Goal: Information Seeking & Learning: Learn about a topic

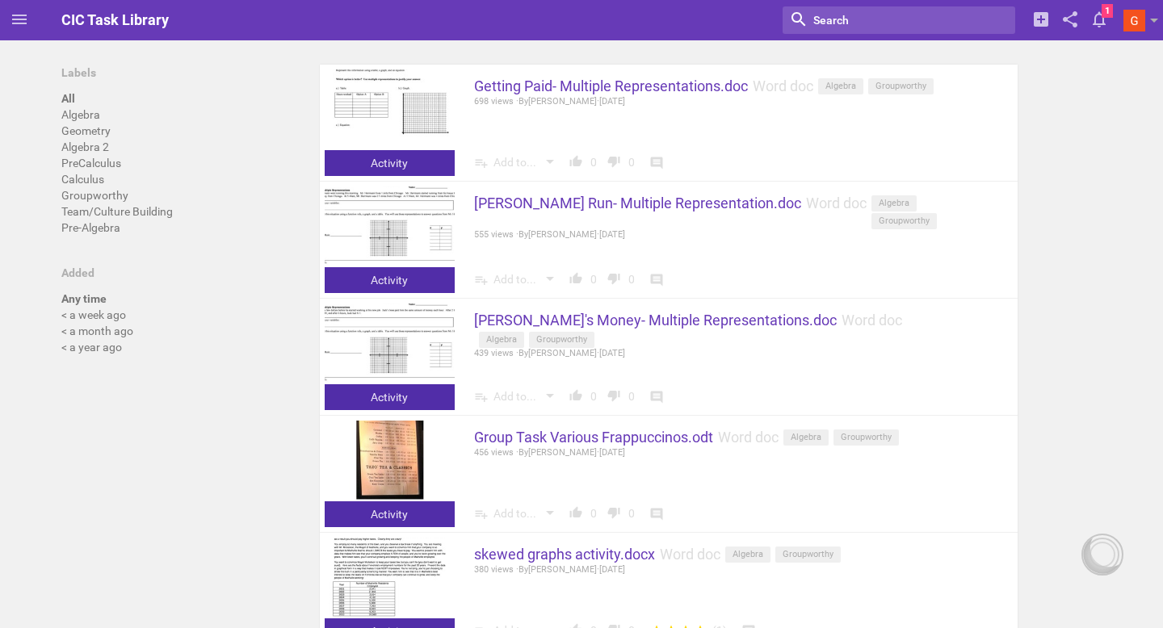
click at [820, 25] on input "textbox" at bounding box center [881, 20] width 139 height 21
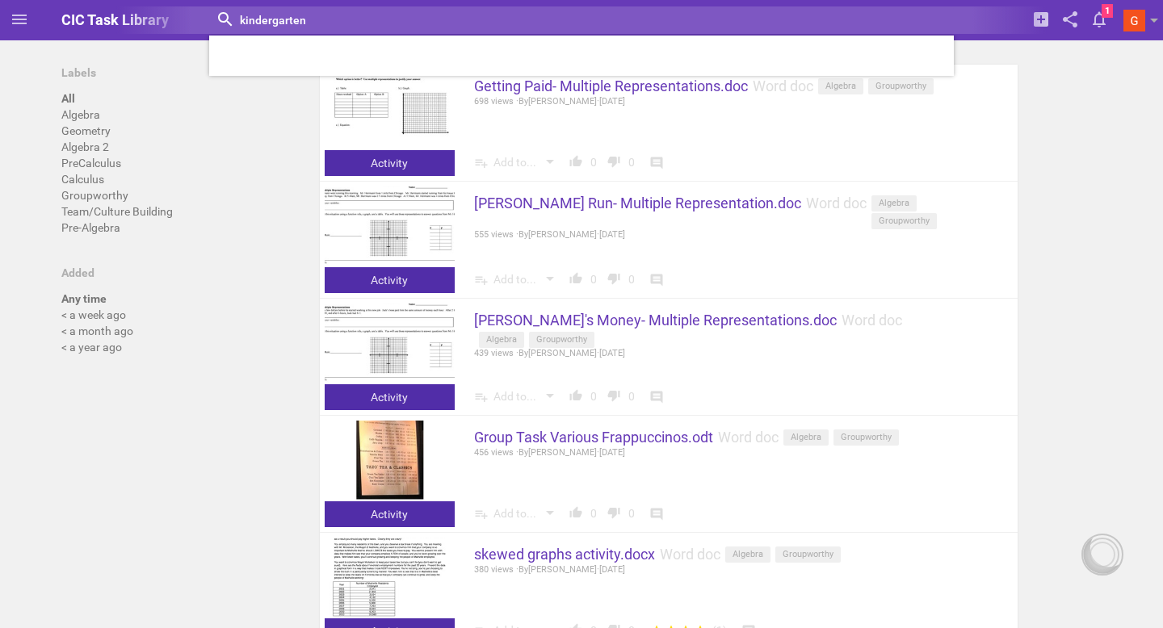
type input "kindergarten"
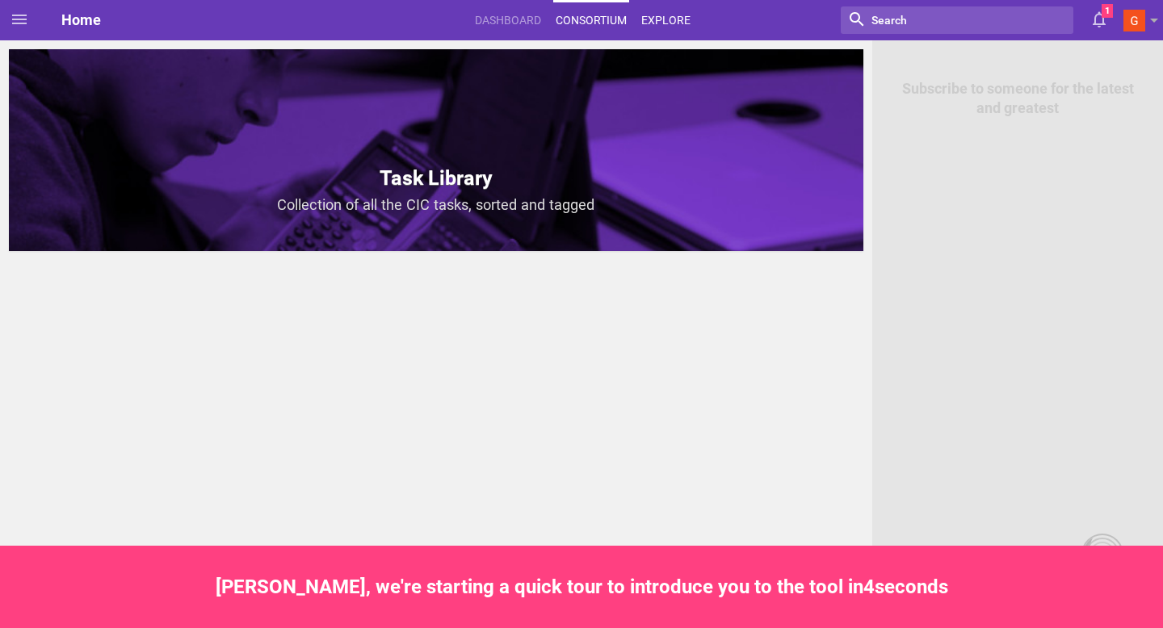
click at [673, 14] on link "Explore" at bounding box center [666, 20] width 54 height 36
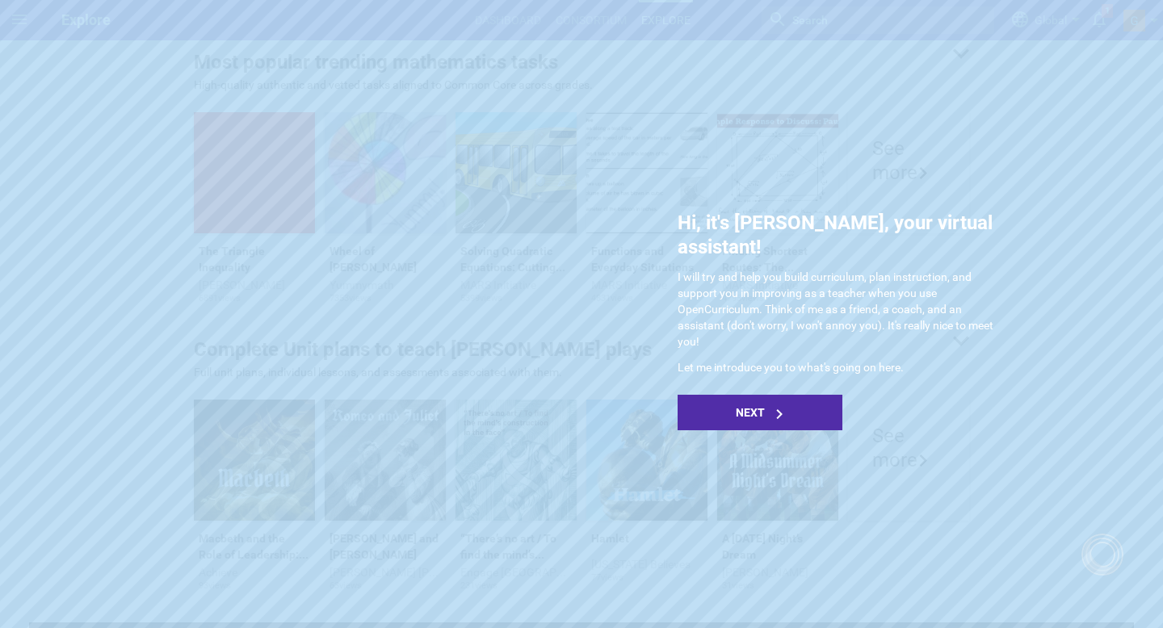
click at [990, 355] on div "Hi, it's [PERSON_NAME], your virtual assistant! I will try and help you build c…" at bounding box center [839, 321] width 323 height 220
click at [784, 395] on div "Next" at bounding box center [760, 413] width 165 height 36
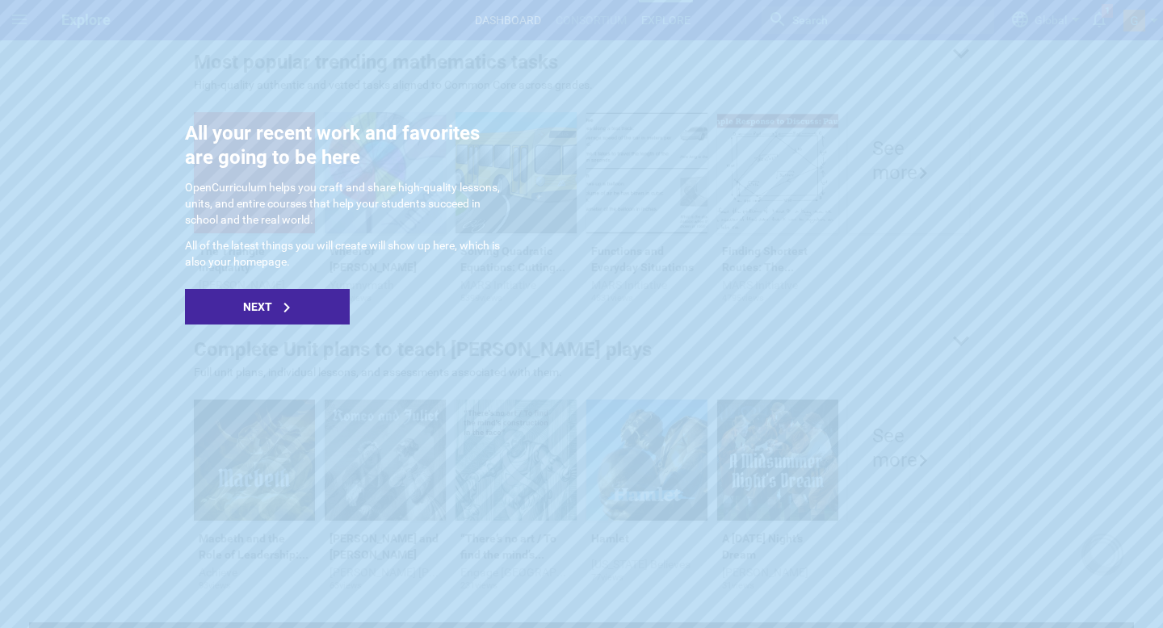
click at [275, 298] on div "Next" at bounding box center [267, 307] width 165 height 36
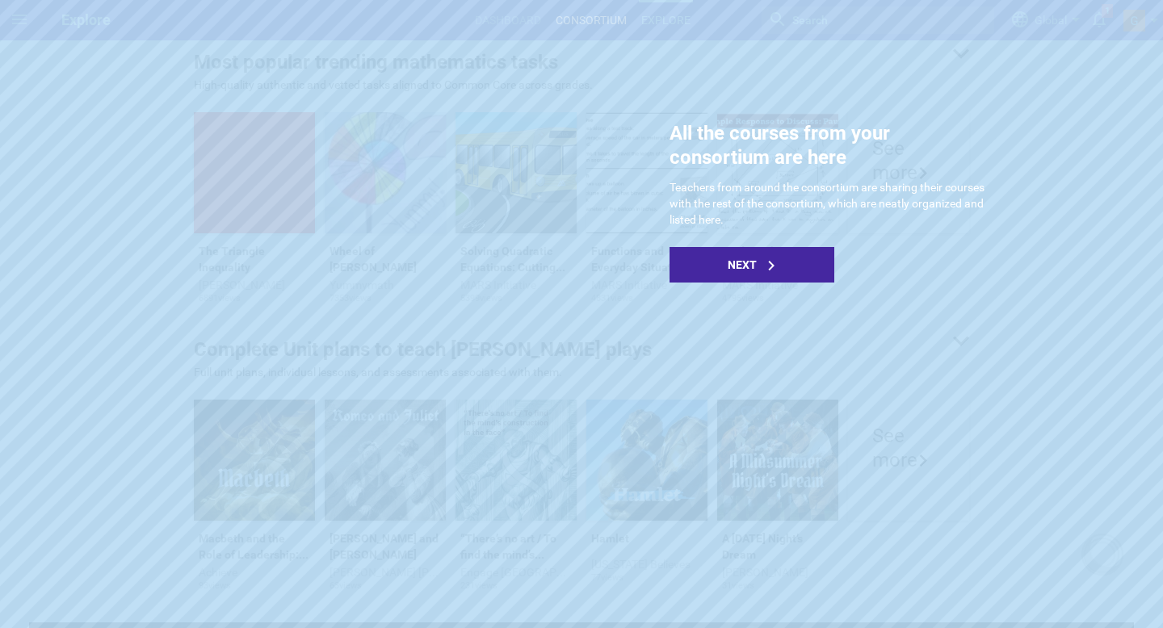
click at [808, 274] on div "Next" at bounding box center [752, 265] width 165 height 36
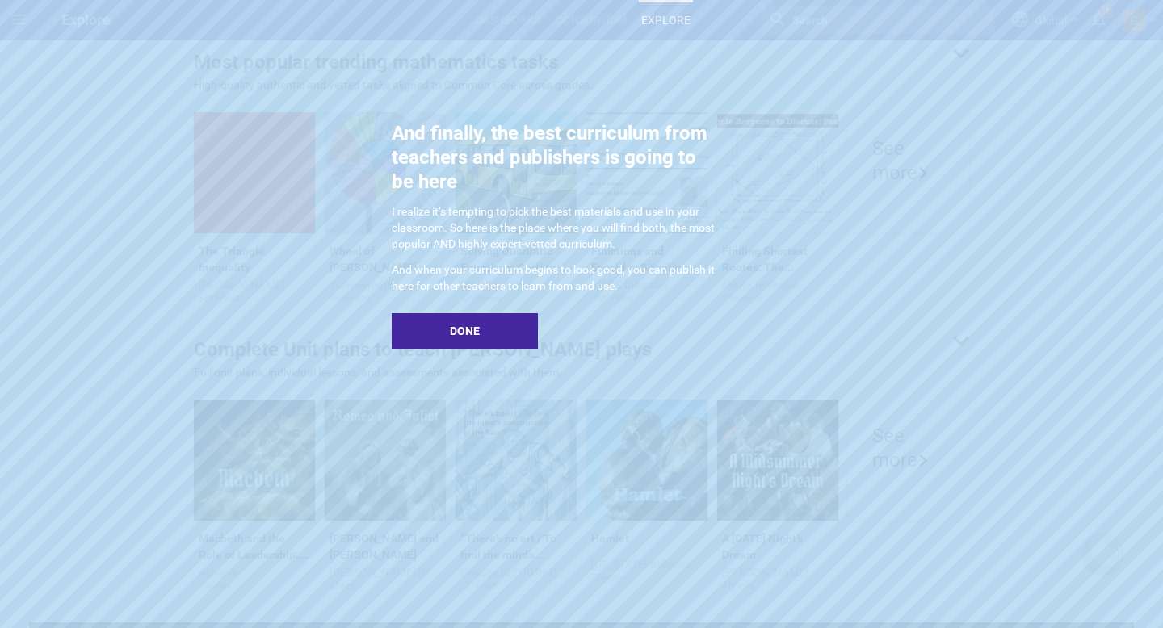
click at [485, 325] on div "Done" at bounding box center [465, 331] width 146 height 36
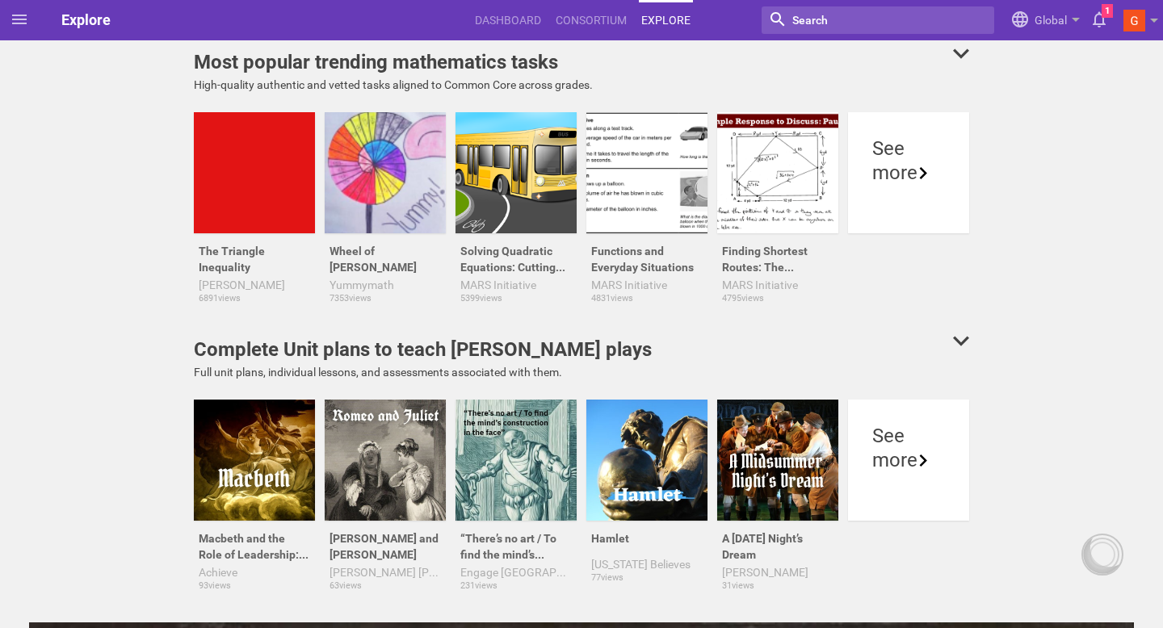
click at [812, 20] on input "textbox" at bounding box center [860, 20] width 139 height 21
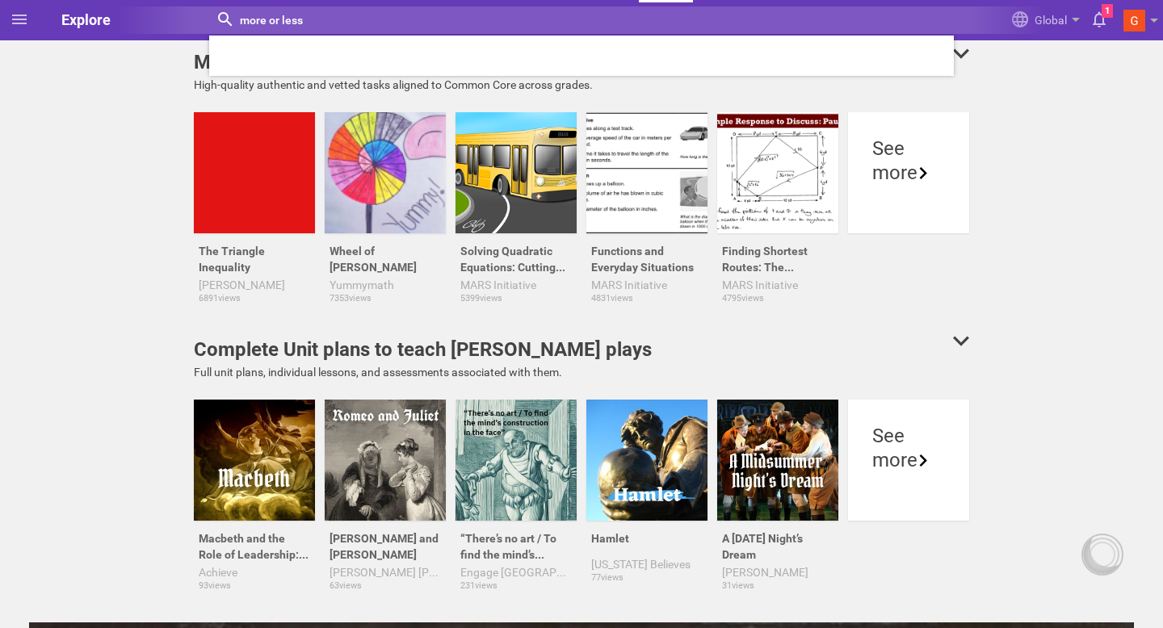
type input "more or less"
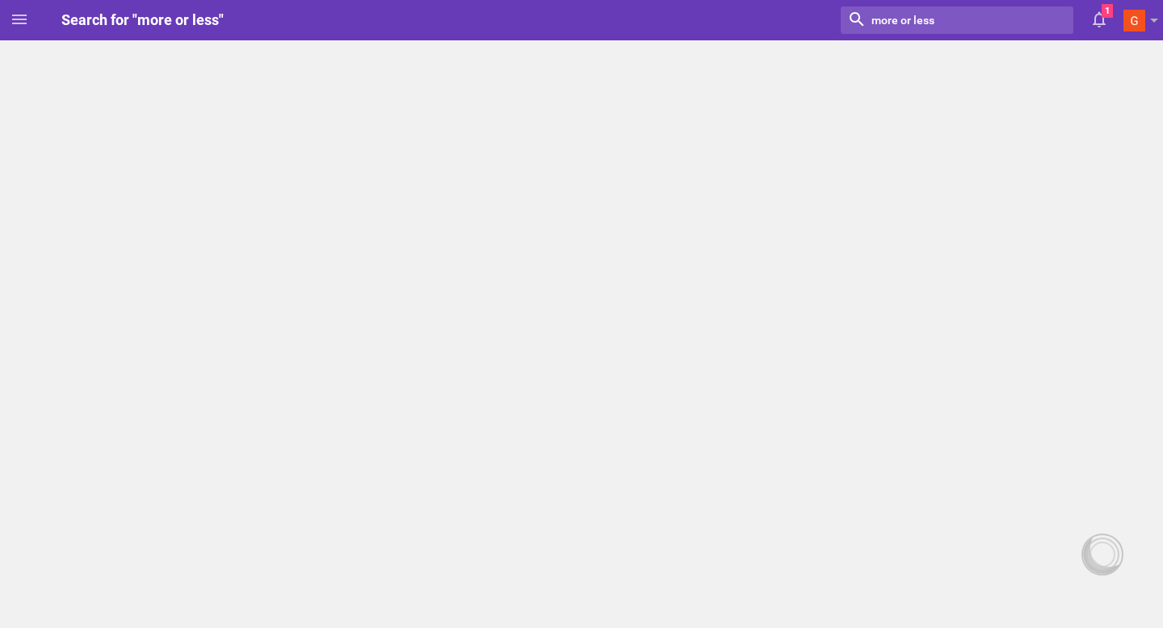
drag, startPoint x: 949, startPoint y: 24, endPoint x: 858, endPoint y: 27, distance: 90.5
click at [858, 27] on div at bounding box center [957, 19] width 233 height 27
click at [27, 24] on icon at bounding box center [19, 19] width 19 height 19
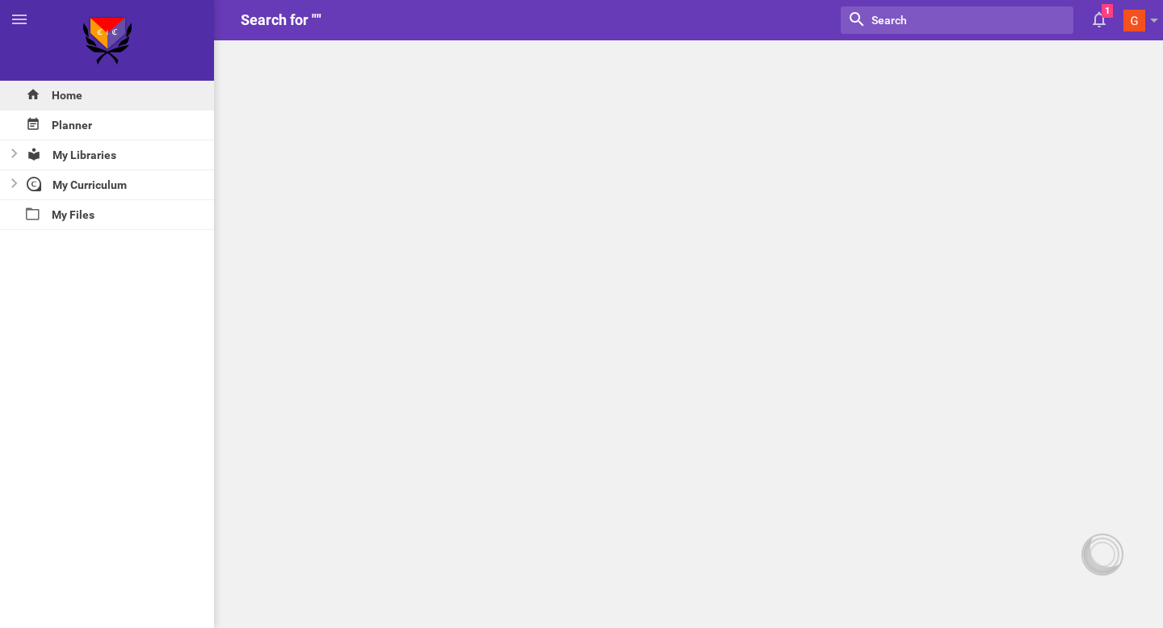
click at [78, 98] on div "Home" at bounding box center [107, 95] width 214 height 29
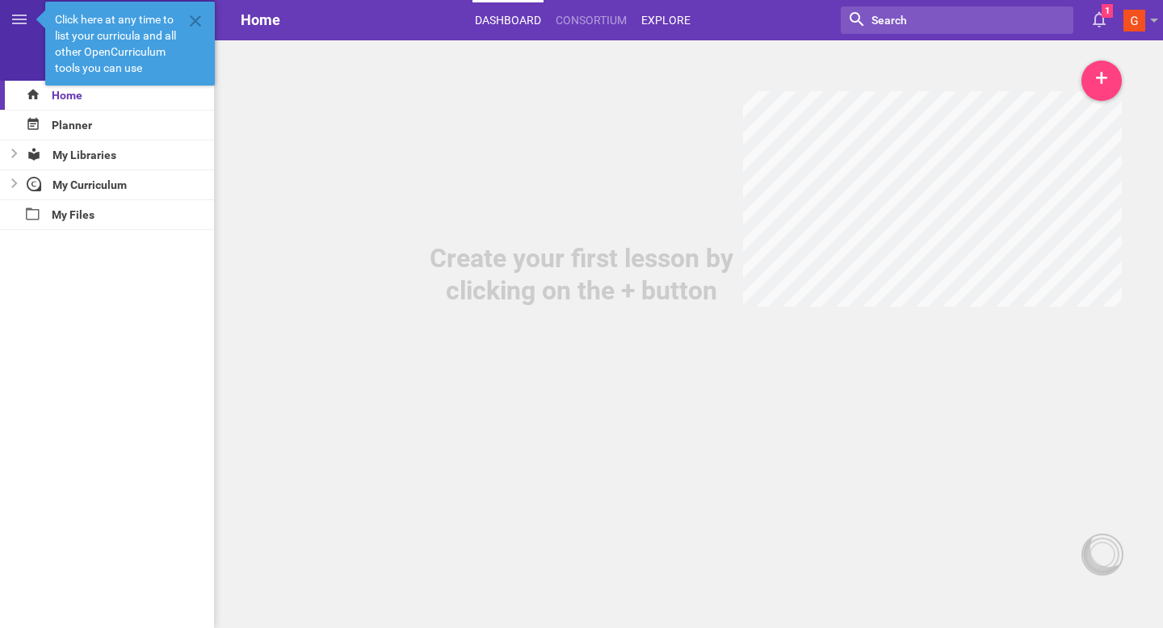
click at [654, 18] on link "Explore" at bounding box center [666, 20] width 54 height 36
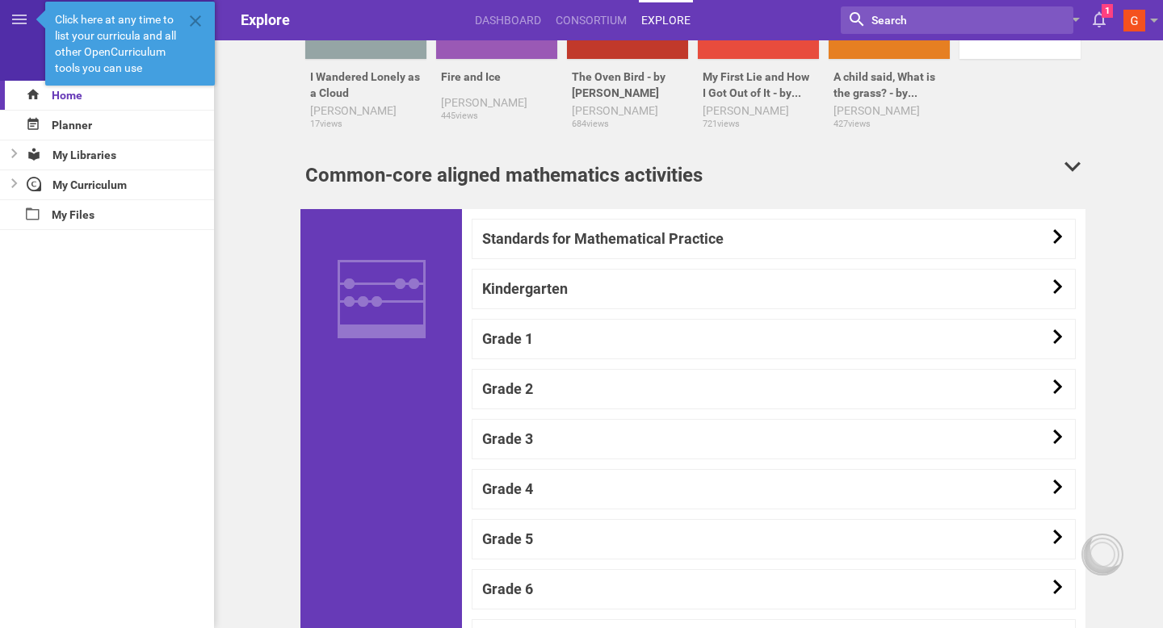
scroll to position [1215, 0]
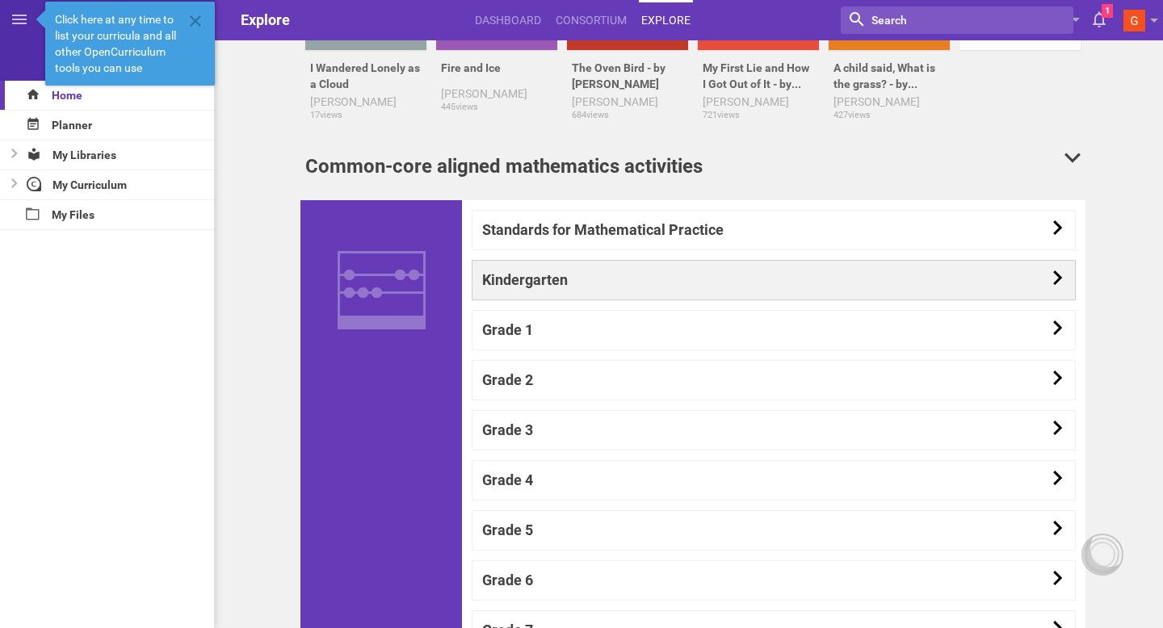
click at [621, 288] on link "Kindergarten" at bounding box center [774, 280] width 604 height 40
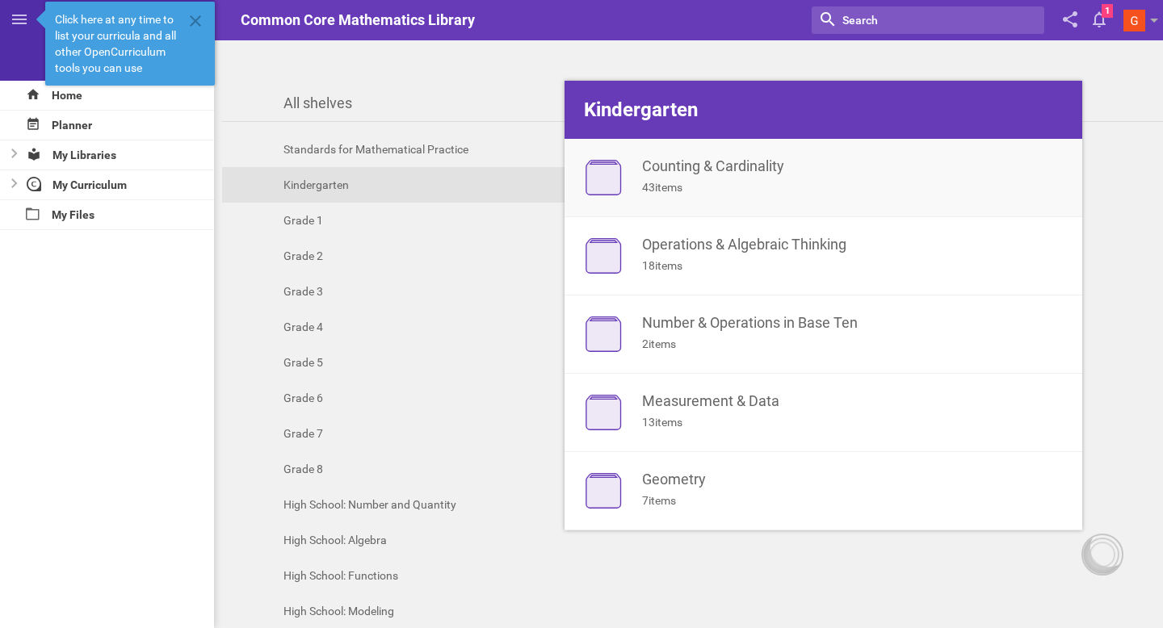
click at [728, 178] on div "Counting & Cardinality 43 items" at bounding box center [849, 176] width 414 height 37
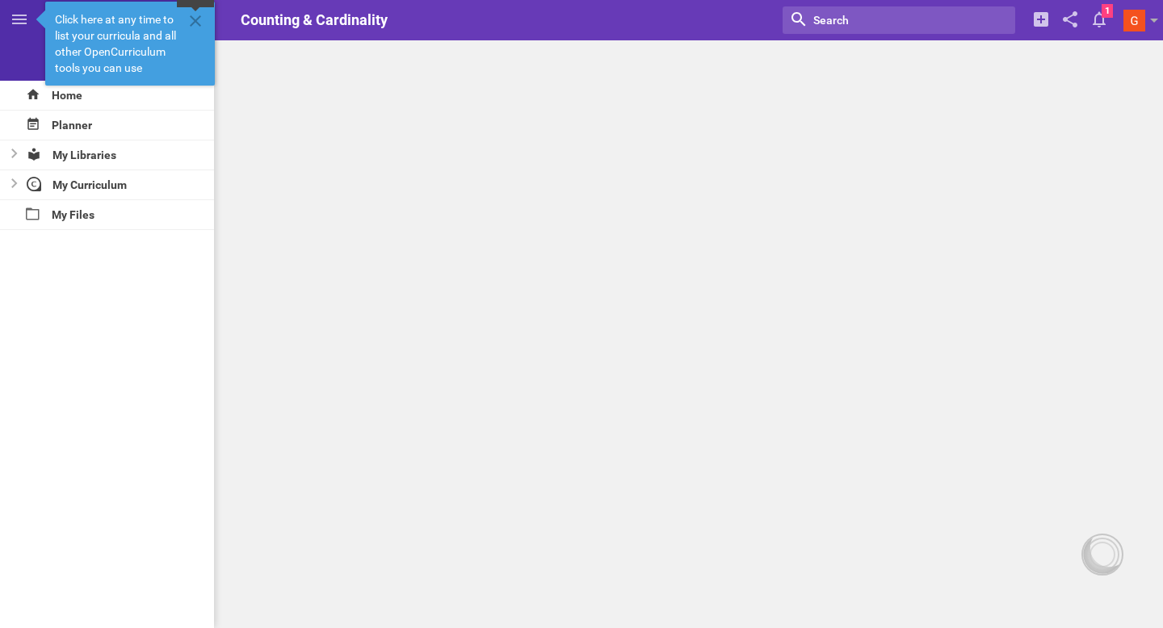
click at [191, 19] on icon at bounding box center [195, 20] width 19 height 19
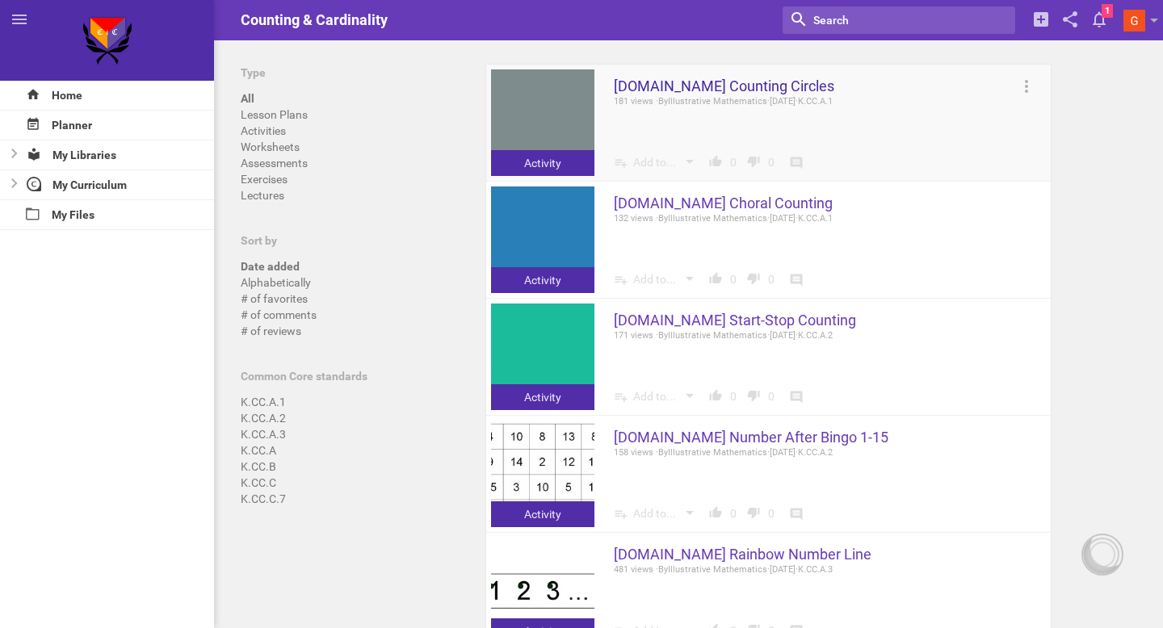
click at [697, 83] on link "[DOMAIN_NAME] Counting Circles" at bounding box center [724, 86] width 220 height 19
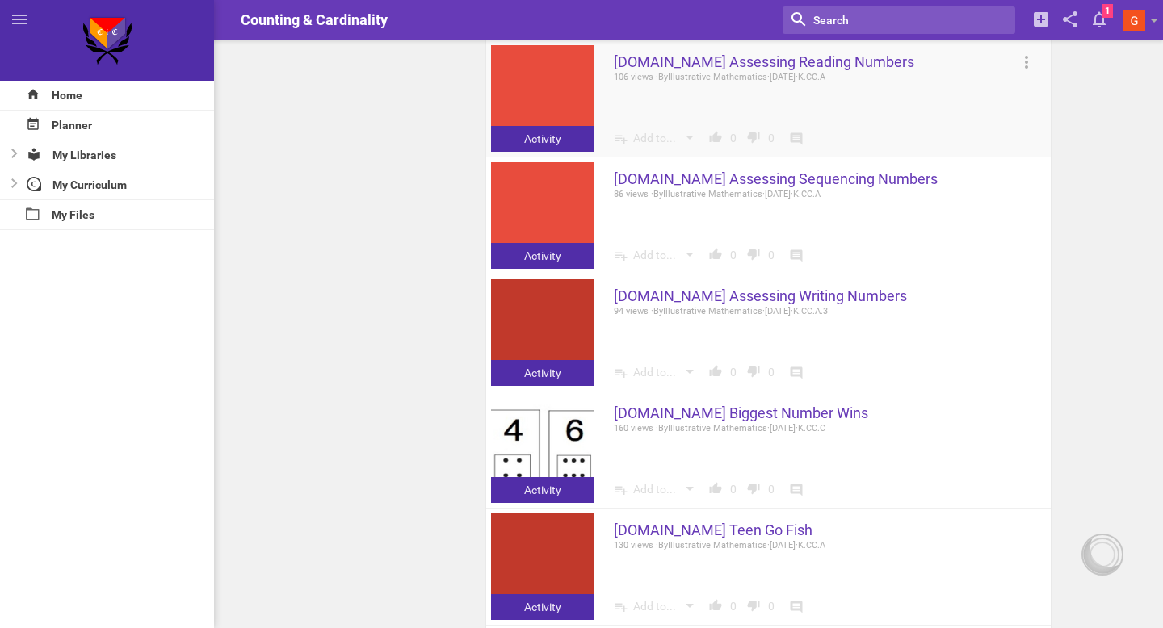
scroll to position [1549, 0]
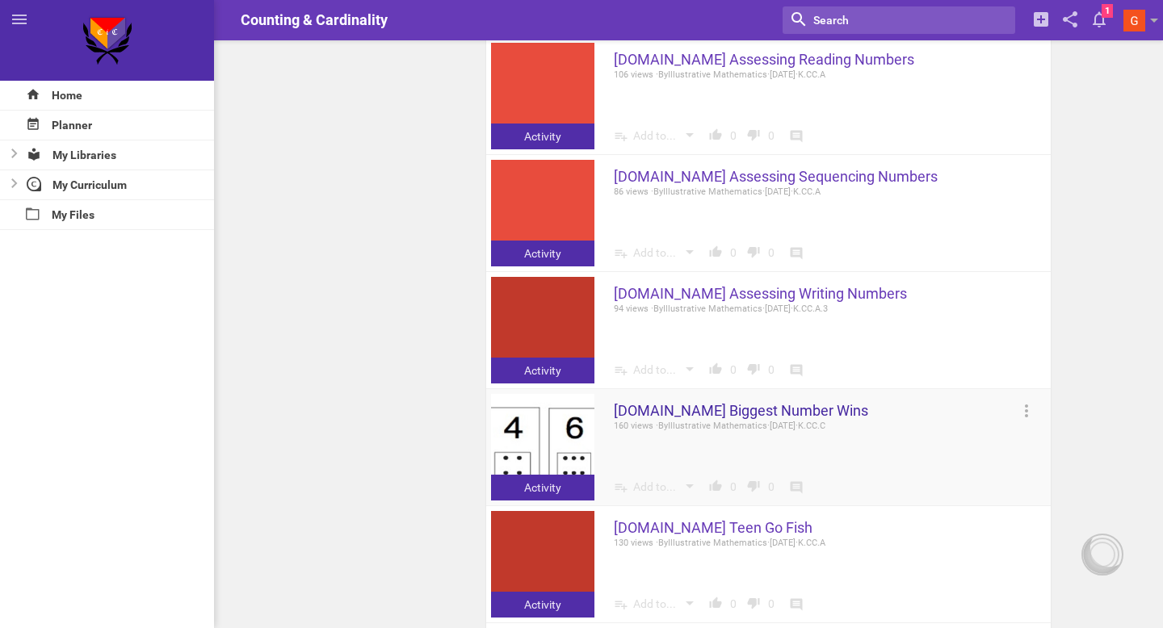
click at [695, 410] on link "[DOMAIN_NAME] Biggest Number Wins" at bounding box center [741, 410] width 254 height 19
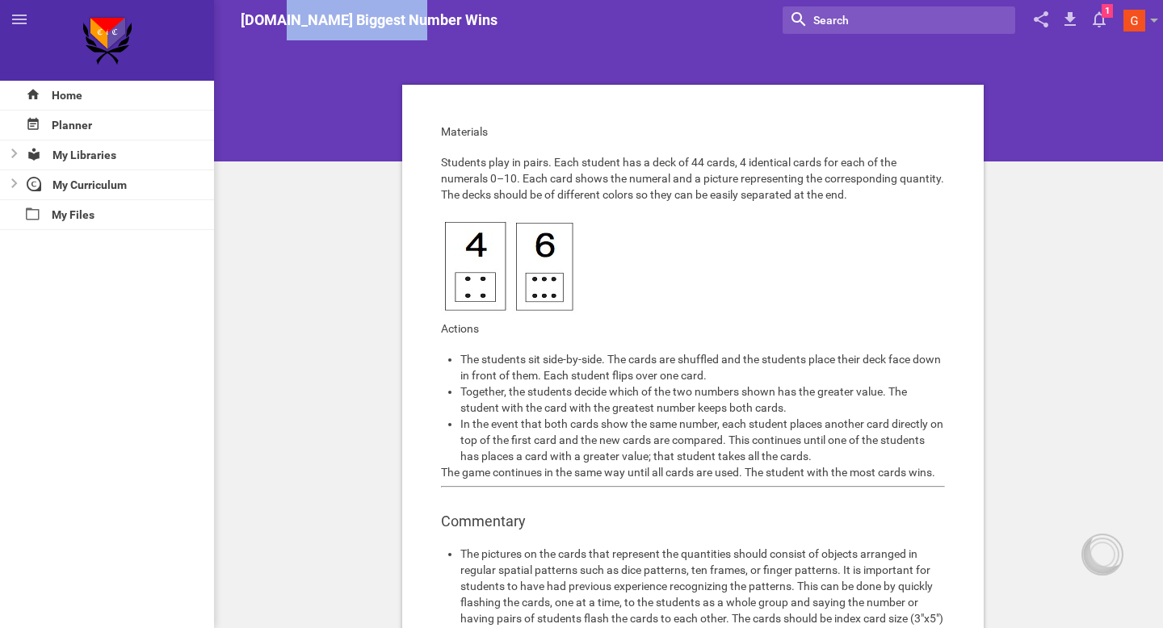
drag, startPoint x: 418, startPoint y: 23, endPoint x: 275, endPoint y: 22, distance: 142.1
click at [275, 22] on span "[DOMAIN_NAME] Biggest Number Wins" at bounding box center [369, 19] width 257 height 17
copy span "Biggest Number Wins"
